Goal: Task Accomplishment & Management: Use online tool/utility

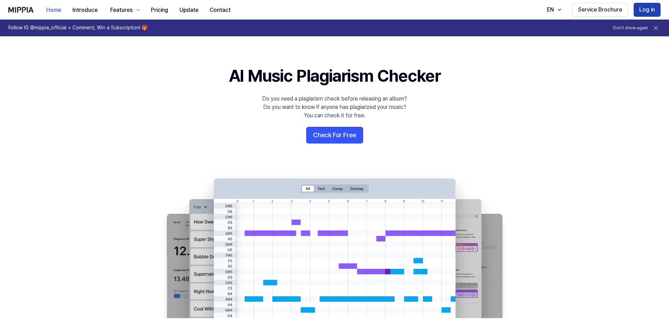
click at [645, 6] on button "Log in" at bounding box center [646, 10] width 27 height 14
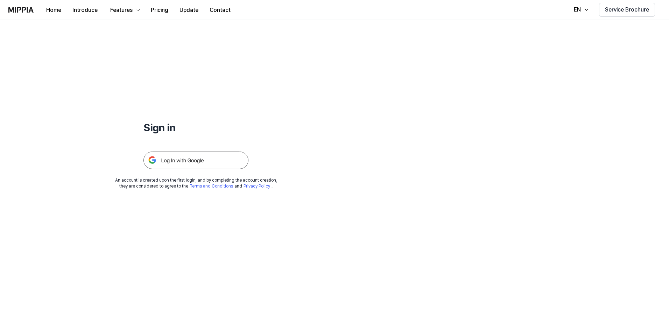
click at [194, 163] on img at bounding box center [195, 160] width 105 height 17
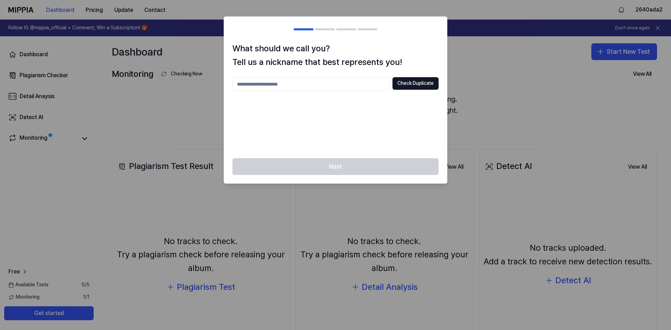
click at [336, 84] on input "text" at bounding box center [311, 84] width 157 height 14
type input "*******"
click at [409, 86] on button "Check Duplicate" at bounding box center [416, 83] width 46 height 13
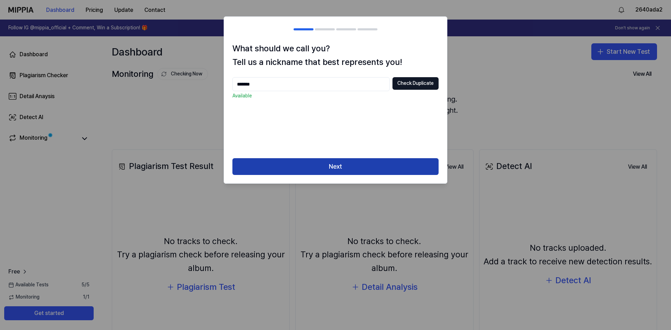
click at [357, 168] on button "Next" at bounding box center [336, 166] width 206 height 17
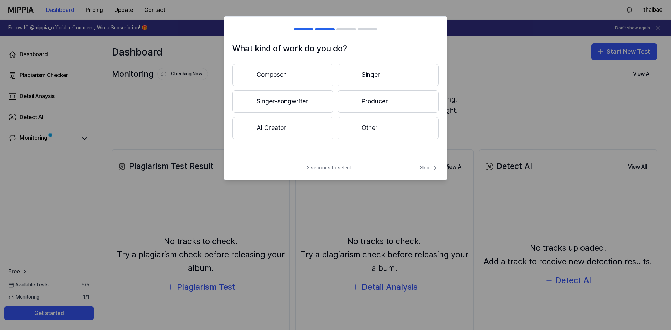
click at [433, 127] on button "Other" at bounding box center [388, 128] width 101 height 22
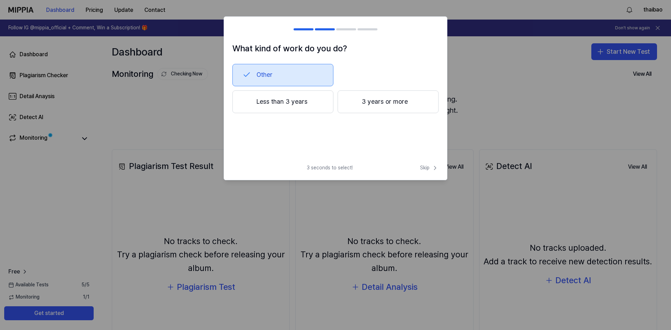
click at [343, 99] on button "3 years or more" at bounding box center [388, 102] width 101 height 23
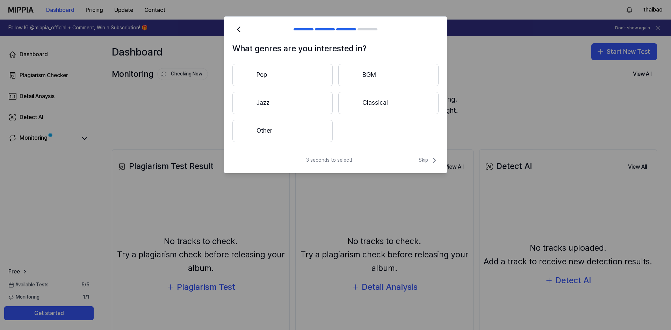
click at [303, 77] on button "Pop" at bounding box center [283, 75] width 100 height 22
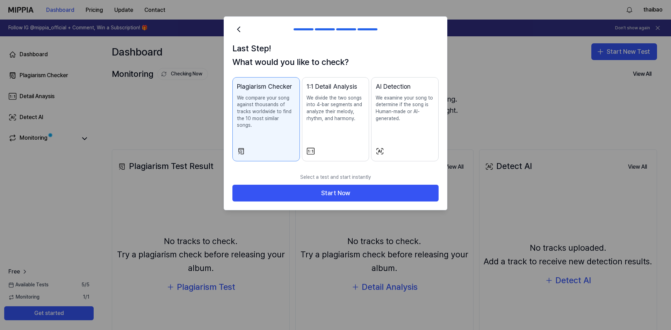
click at [413, 107] on p "We examine your song to determine if the song is Human-made or AI-generated." at bounding box center [405, 108] width 58 height 27
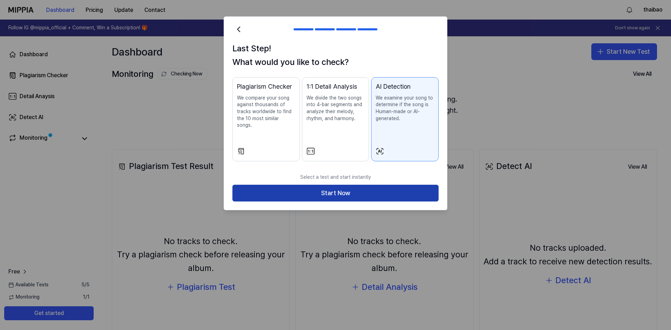
click at [385, 185] on button "Start Now" at bounding box center [336, 193] width 206 height 17
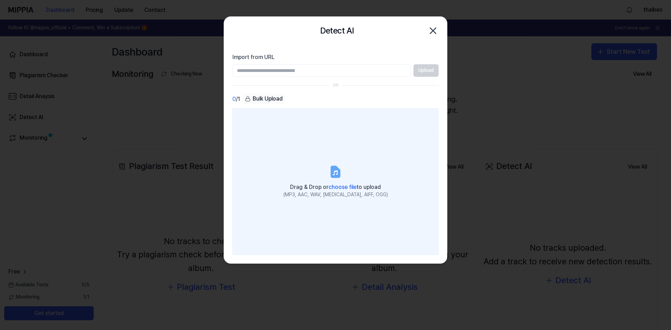
click at [324, 159] on label "Drag & Drop or choose file to upload (MP3, AAC, WAV, [MEDICAL_DATA], AIFF, OGG)" at bounding box center [336, 181] width 206 height 147
click at [0, 0] on input "Drag & Drop or choose file to upload (MP3, AAC, WAV, [MEDICAL_DATA], AIFF, OGG)" at bounding box center [0, 0] width 0 height 0
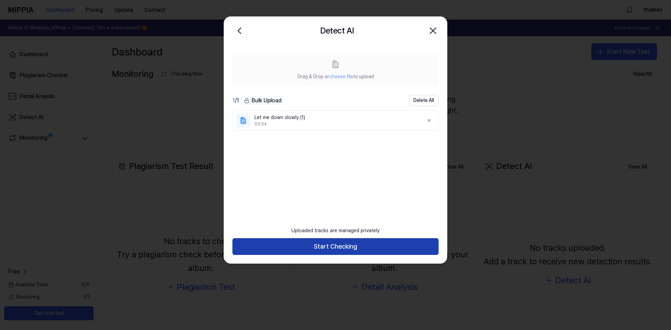
click at [418, 243] on button "Start Checking" at bounding box center [336, 247] width 206 height 17
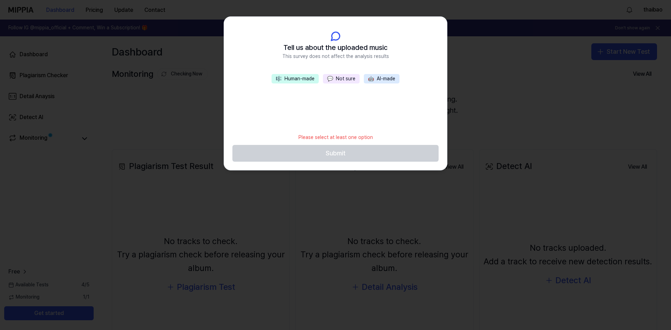
click at [355, 79] on button "💬 Not sure" at bounding box center [341, 79] width 37 height 10
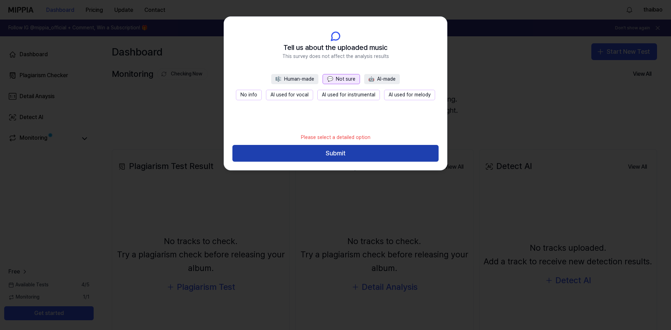
click at [410, 156] on button "Submit" at bounding box center [336, 153] width 206 height 17
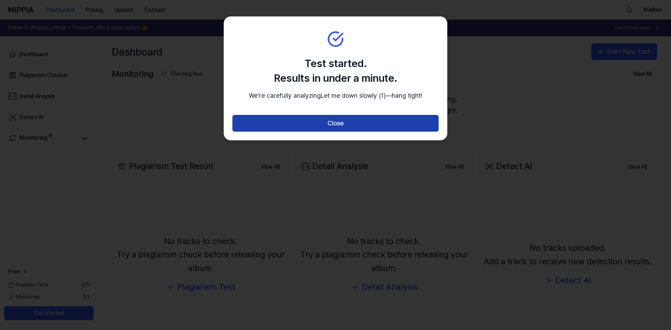
click at [401, 132] on button "Close" at bounding box center [336, 123] width 206 height 17
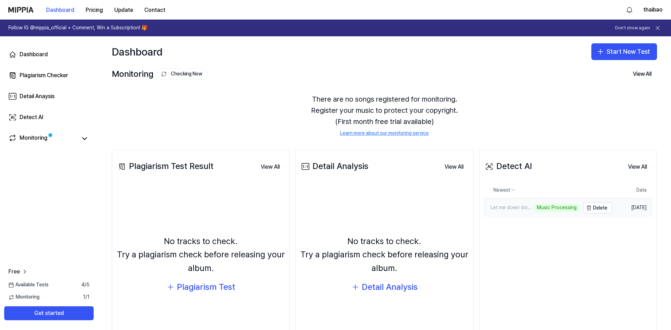
click at [517, 207] on div "Let me down slowly (1)" at bounding box center [508, 208] width 49 height 7
click at [625, 168] on button "View All" at bounding box center [638, 167] width 30 height 14
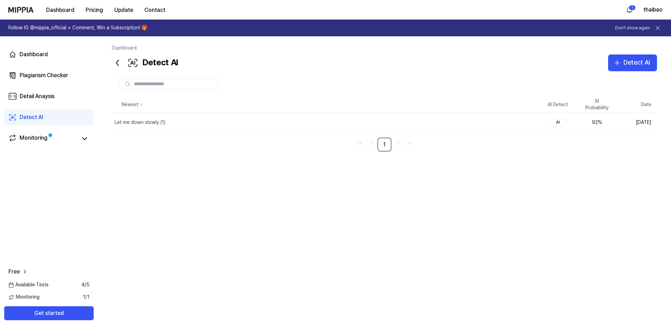
click at [422, 187] on div "Newest AI Detect AI Probability Date Let me down slowly (1) Delete AI 92 % Oct …" at bounding box center [385, 204] width 546 height 215
